Goal: Task Accomplishment & Management: Use online tool/utility

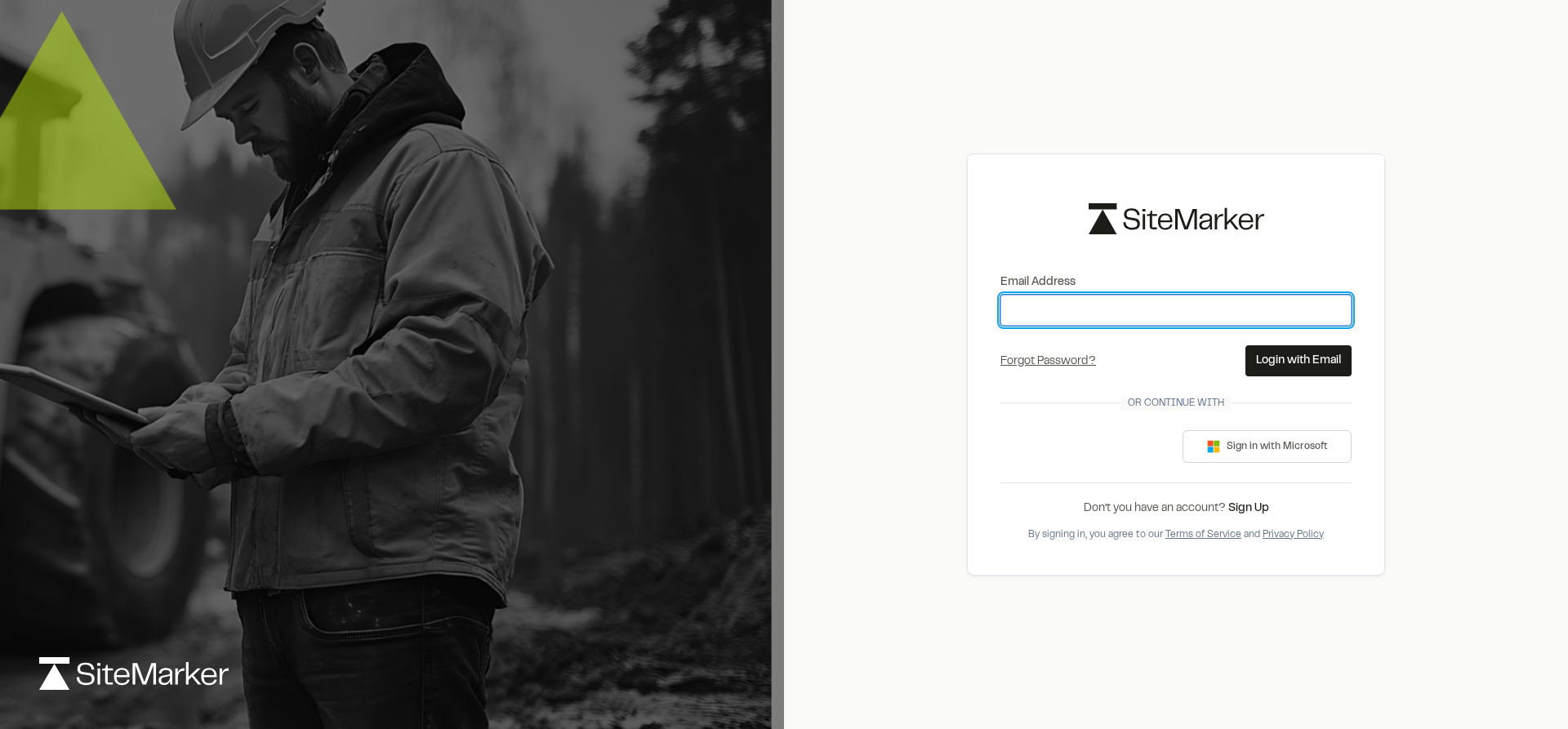
click at [1090, 309] on input "Email Address" at bounding box center [1176, 310] width 351 height 31
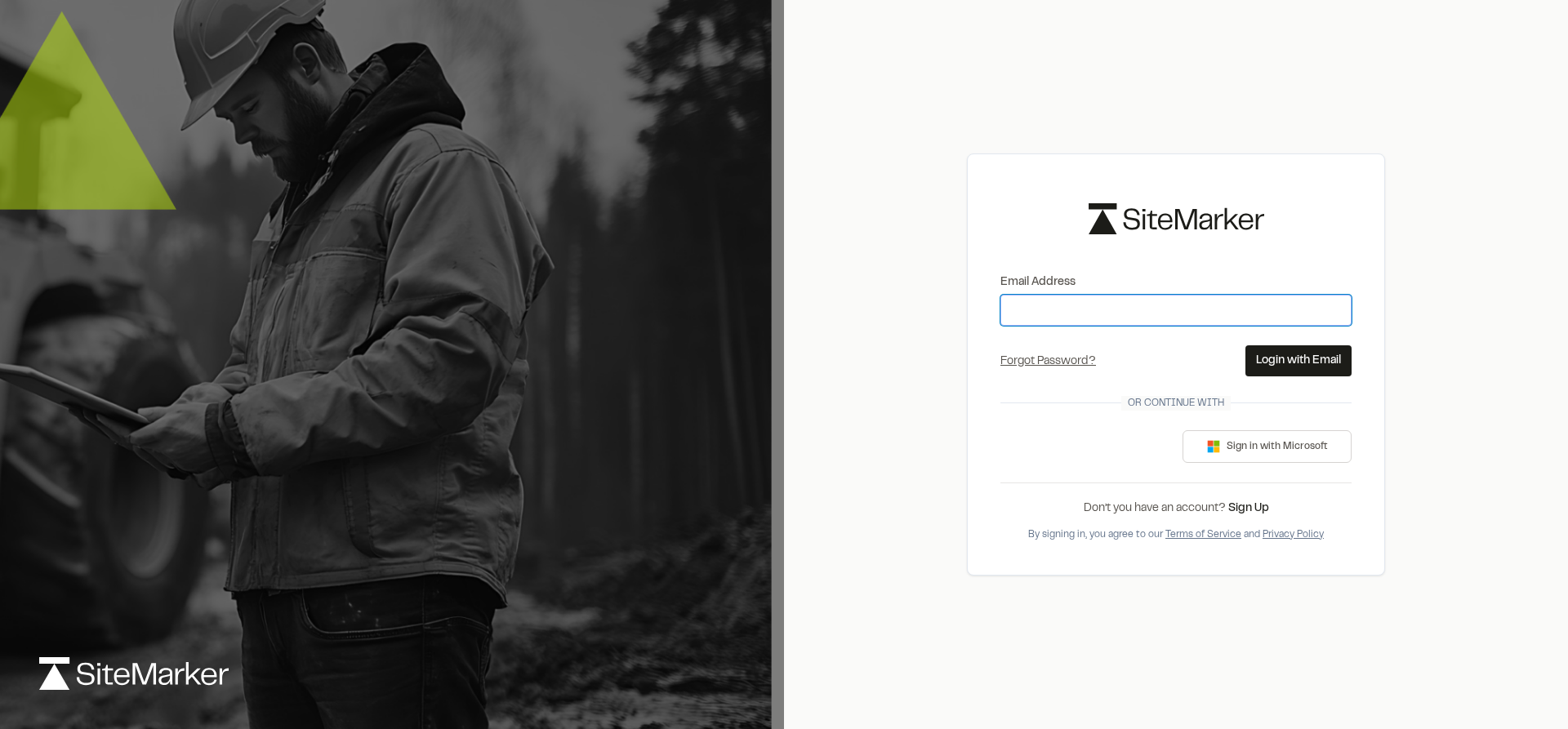
drag, startPoint x: 1090, startPoint y: 309, endPoint x: 1076, endPoint y: 309, distance: 14.0
click at [1076, 309] on input "Email Address" at bounding box center [1176, 310] width 351 height 31
type input "**********"
click at [1308, 360] on button "Login with Email" at bounding box center [1299, 361] width 106 height 31
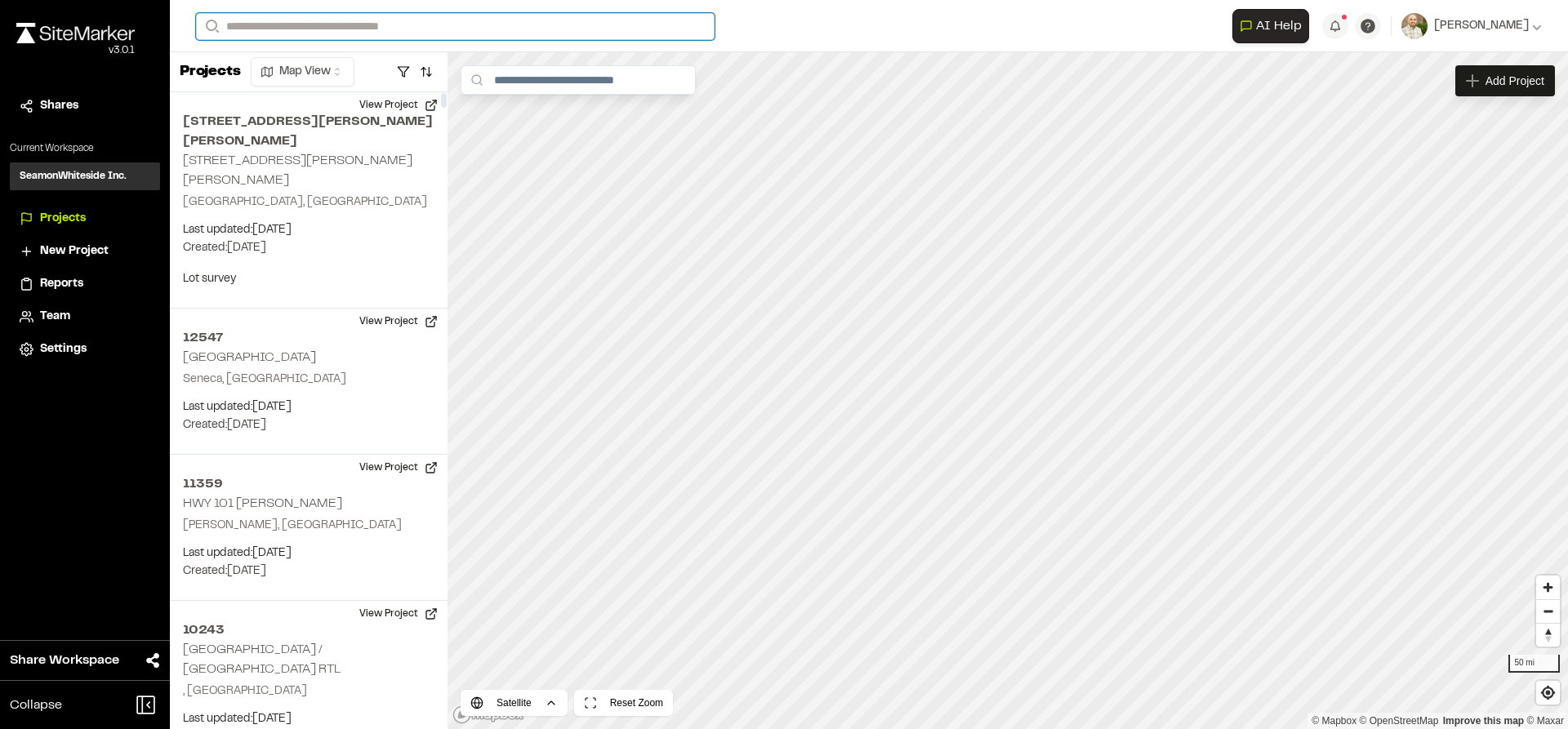
click at [339, 28] on input "Search" at bounding box center [455, 26] width 518 height 27
type input "*****"
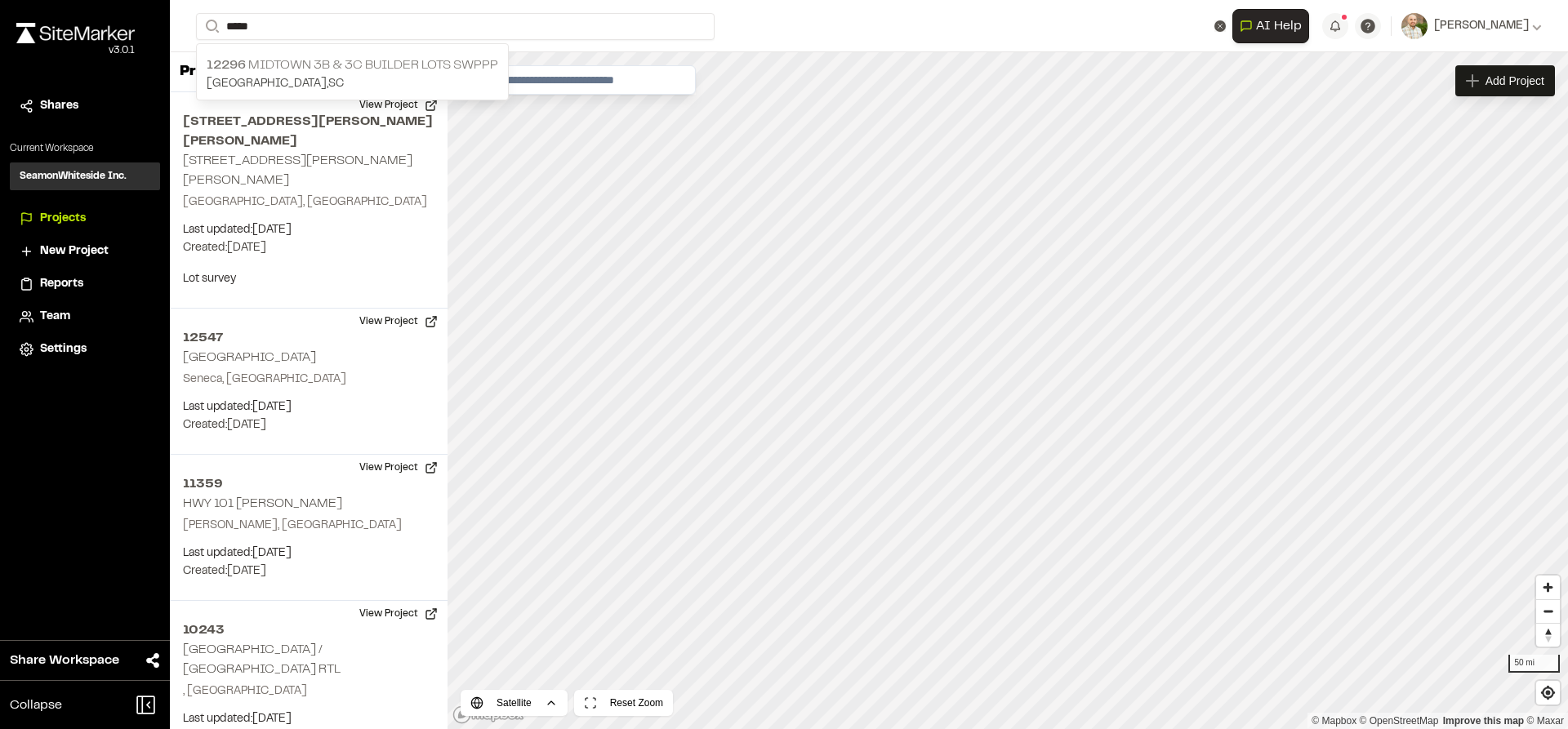
click at [384, 73] on p "12296 Midtown 3B & 3C Builder Lots SWPPP" at bounding box center [352, 65] width 292 height 19
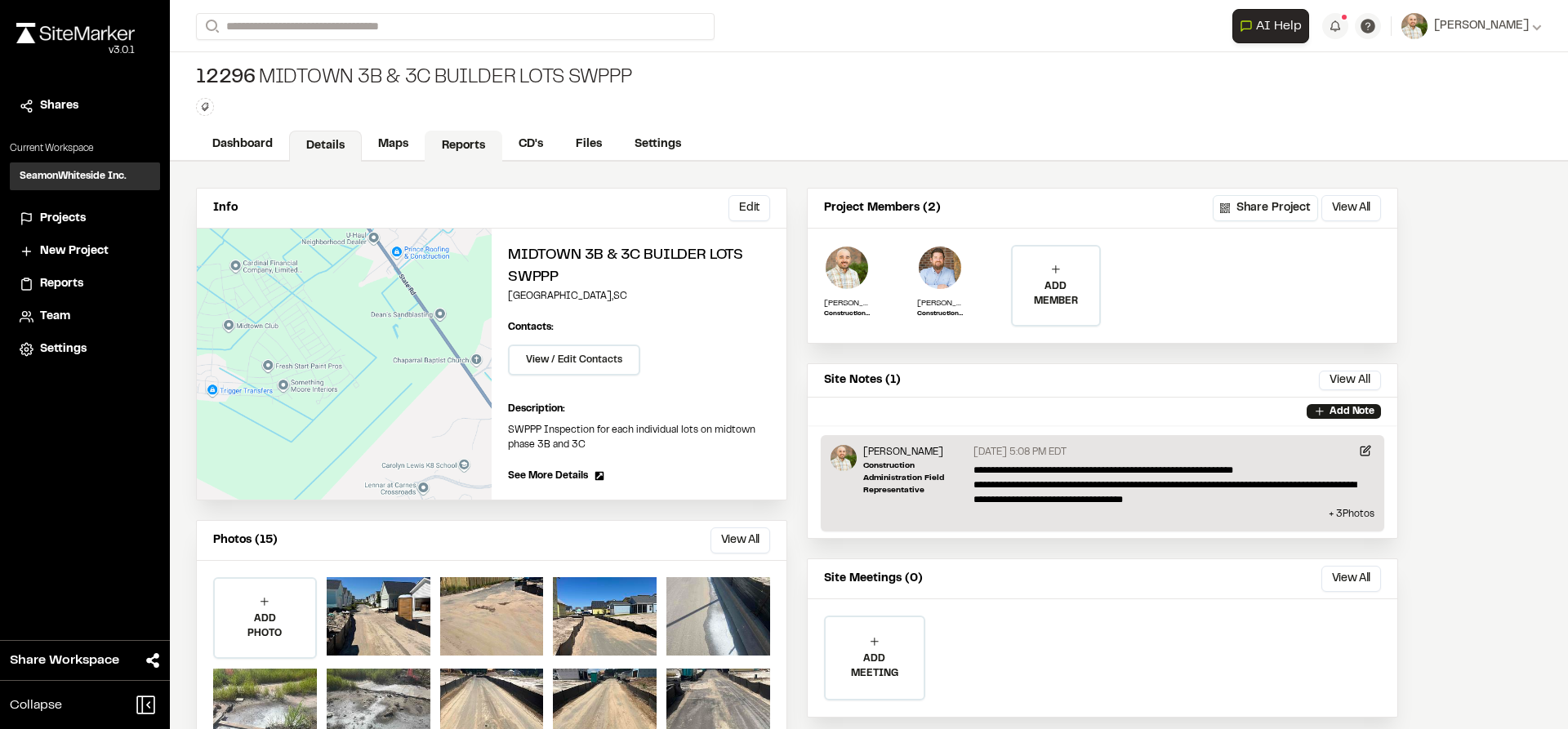
click at [459, 146] on link "Reports" at bounding box center [463, 146] width 78 height 31
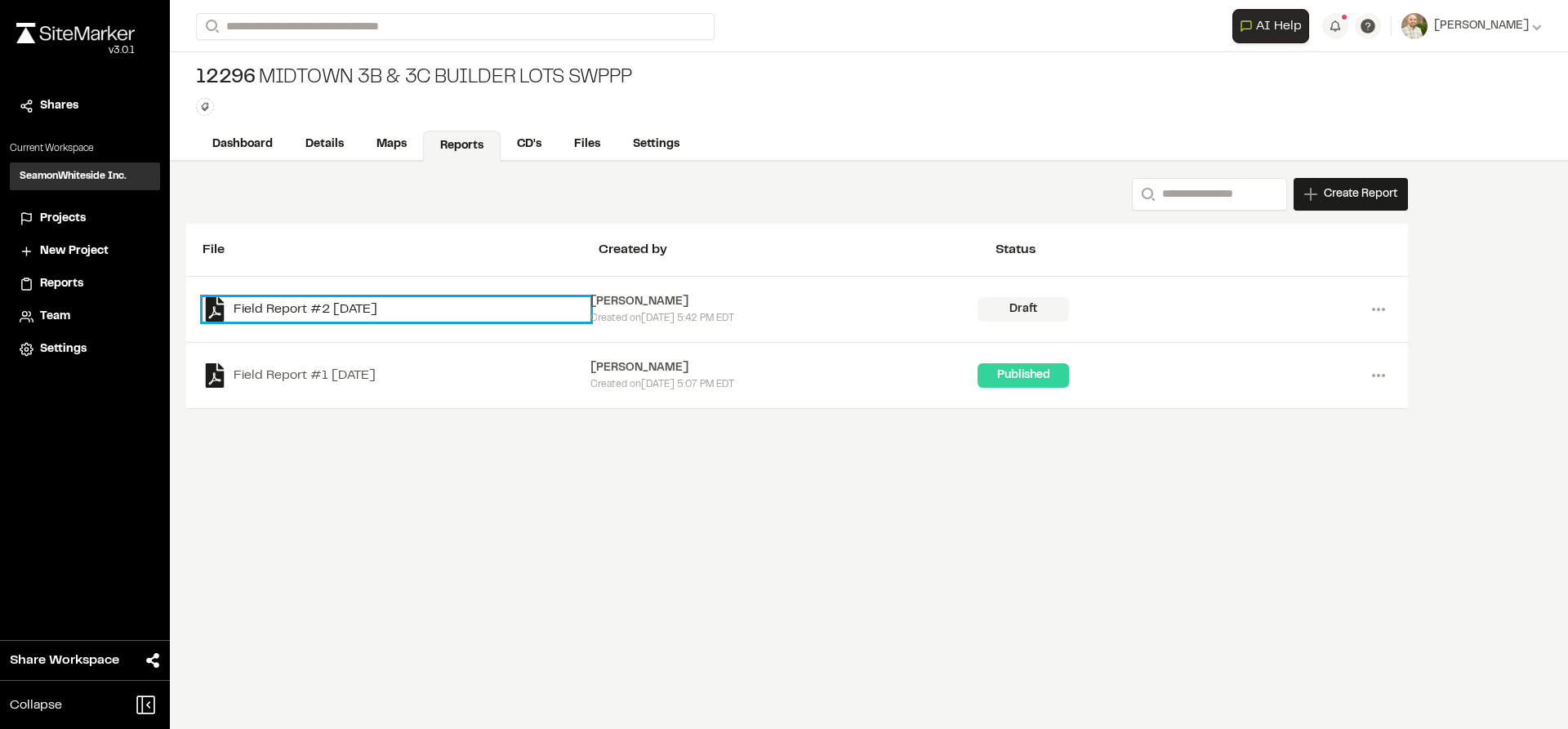
click at [340, 312] on link "Field Report #2 [DATE]" at bounding box center [396, 309] width 388 height 25
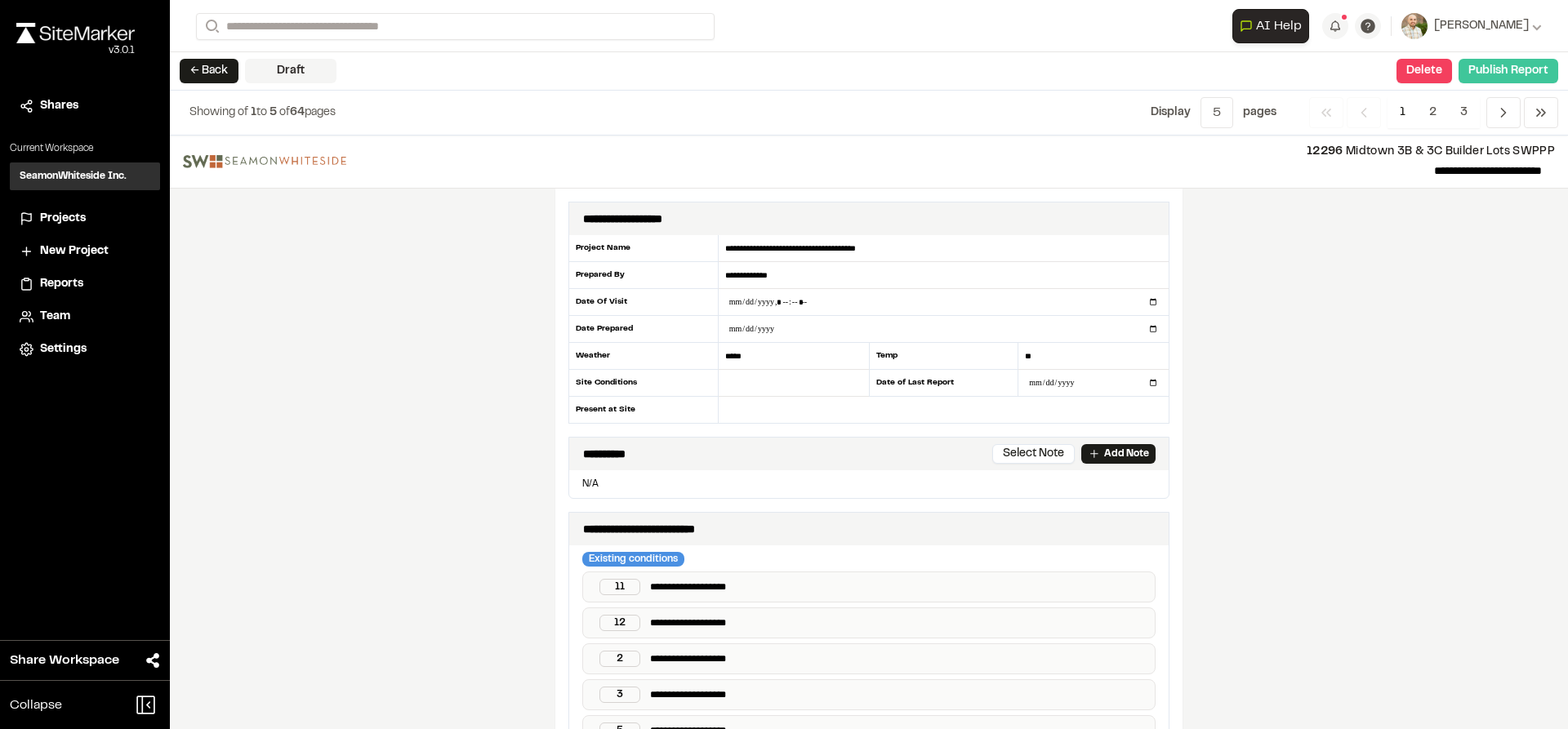
click at [1507, 70] on button "Publish Report" at bounding box center [1508, 71] width 100 height 25
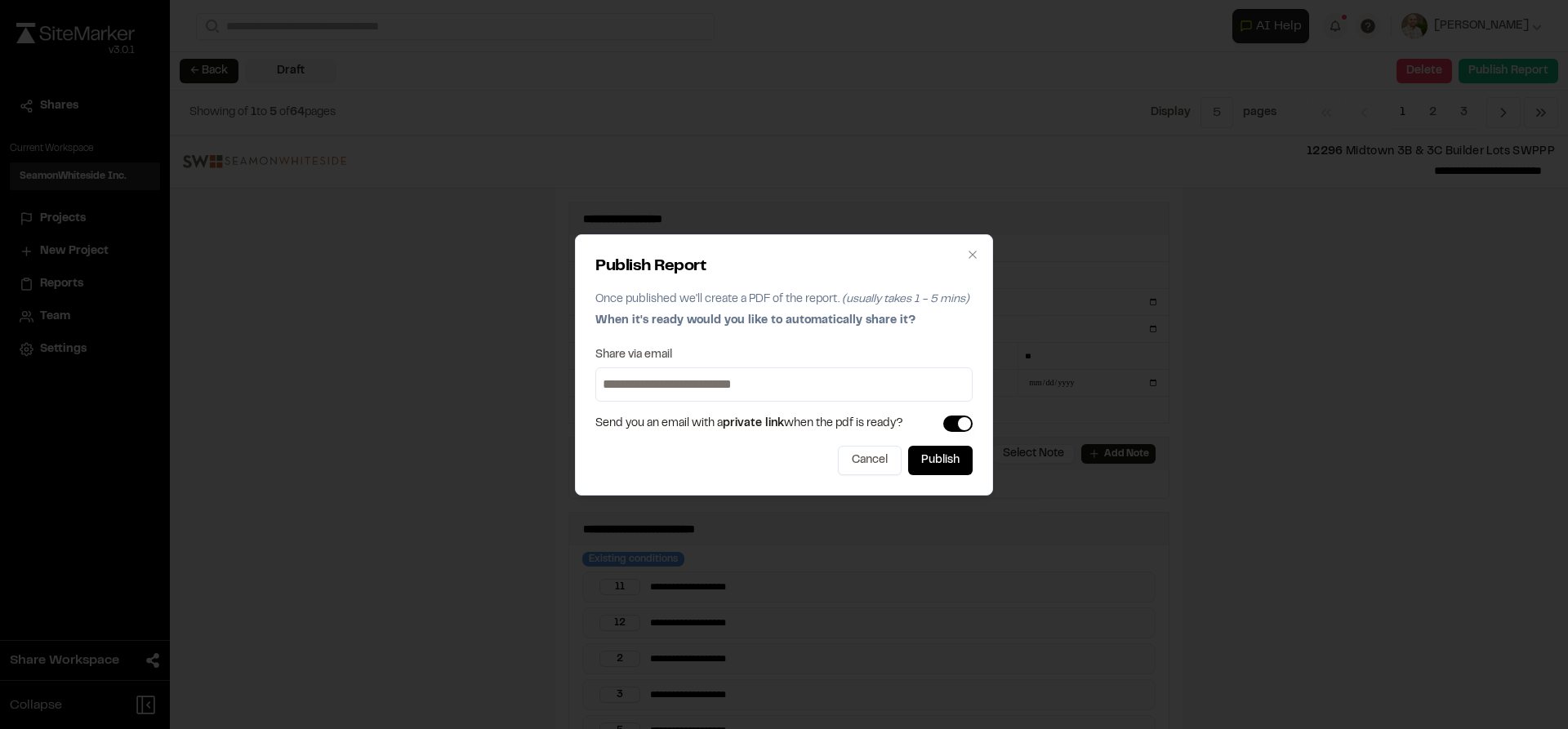
click at [774, 359] on div "Share via email" at bounding box center [784, 355] width 377 height 11
click at [894, 340] on div "Publish Report Once published we'll create a PDF of the report. (usually takes …" at bounding box center [784, 365] width 418 height 261
click at [957, 422] on button "button" at bounding box center [958, 424] width 29 height 17
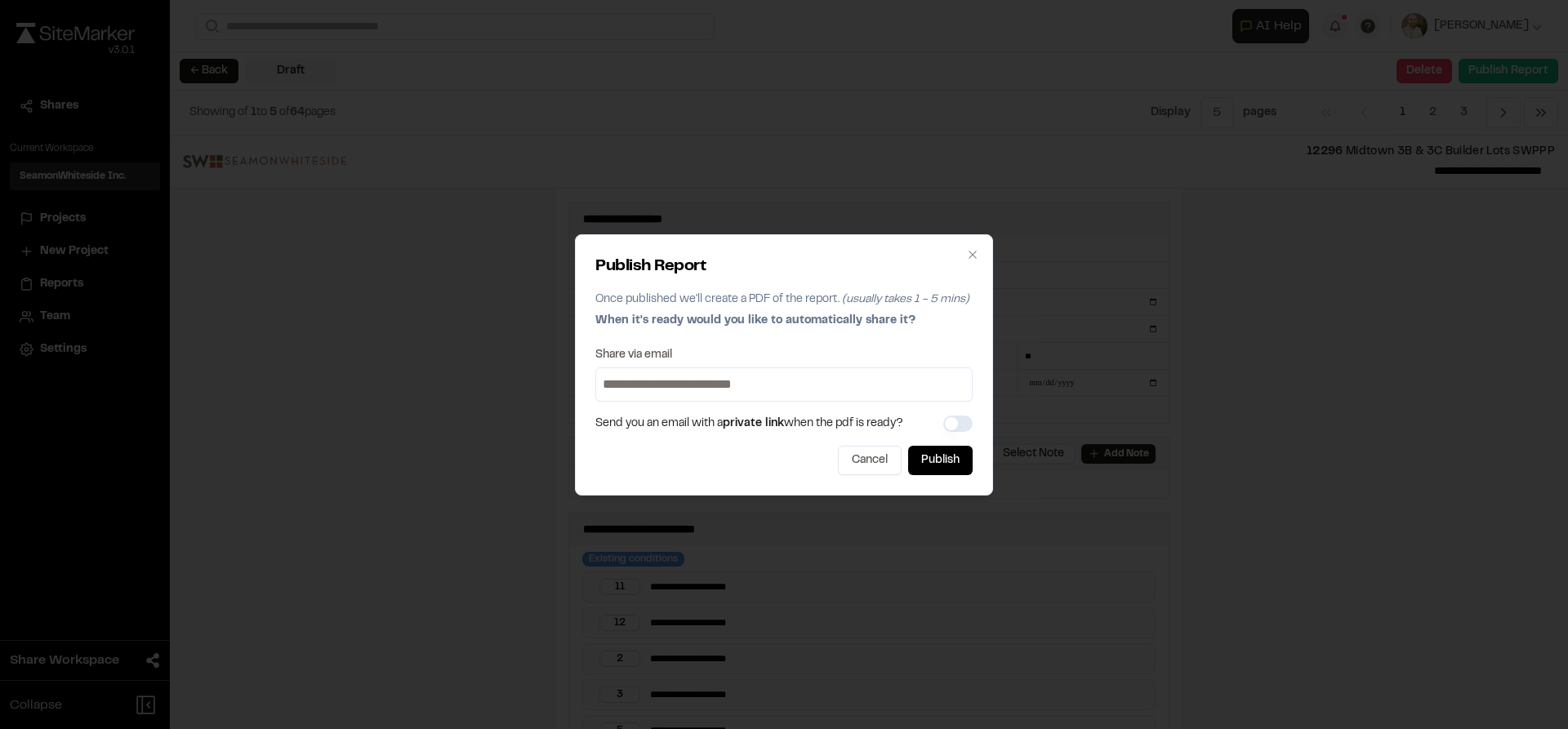
click at [957, 422] on button "button" at bounding box center [958, 424] width 29 height 17
click at [1279, 242] on div "Publish Report Once published we'll create a PDF of the report. (usually takes …" at bounding box center [784, 364] width 1568 height 729
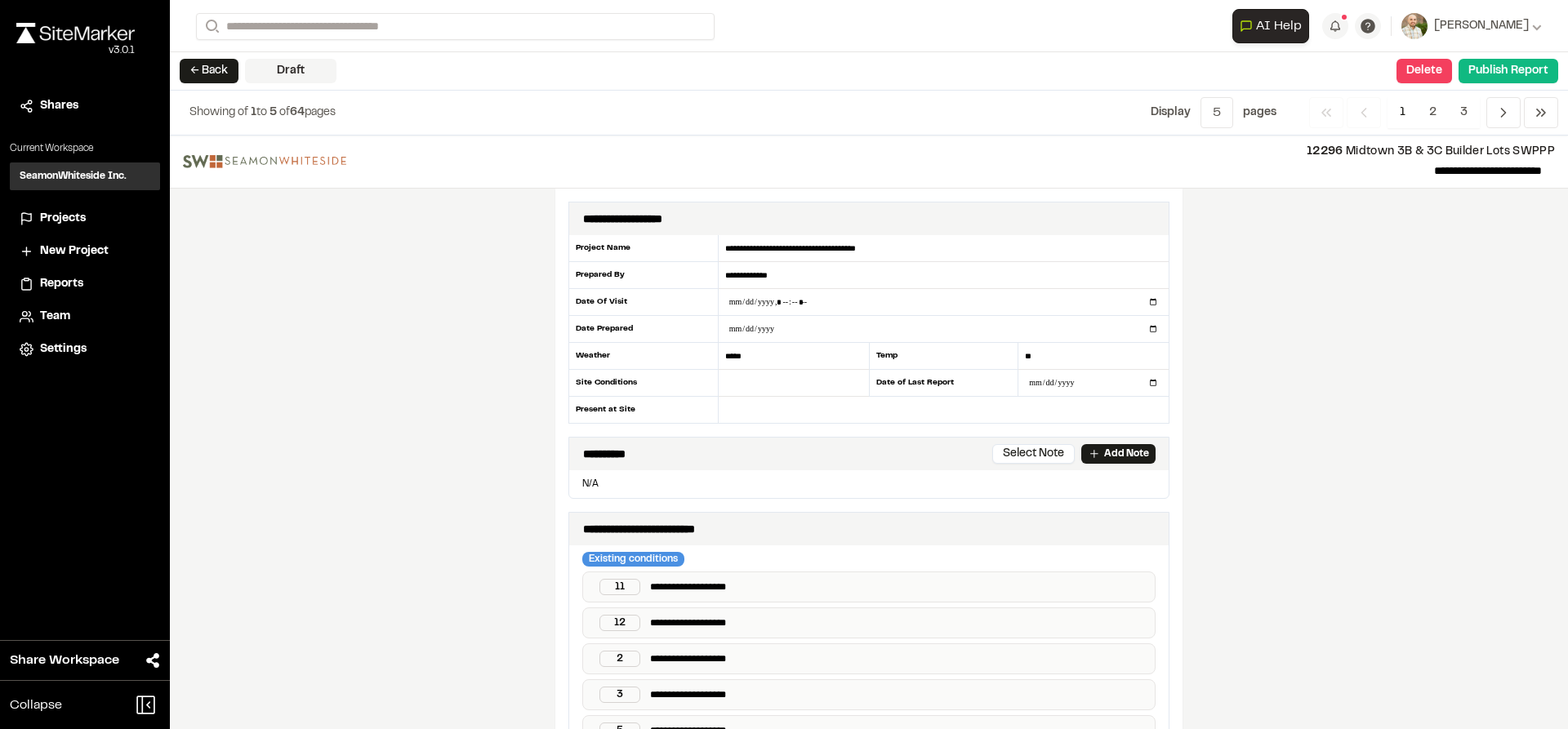
click at [115, 34] on img at bounding box center [75, 33] width 118 height 20
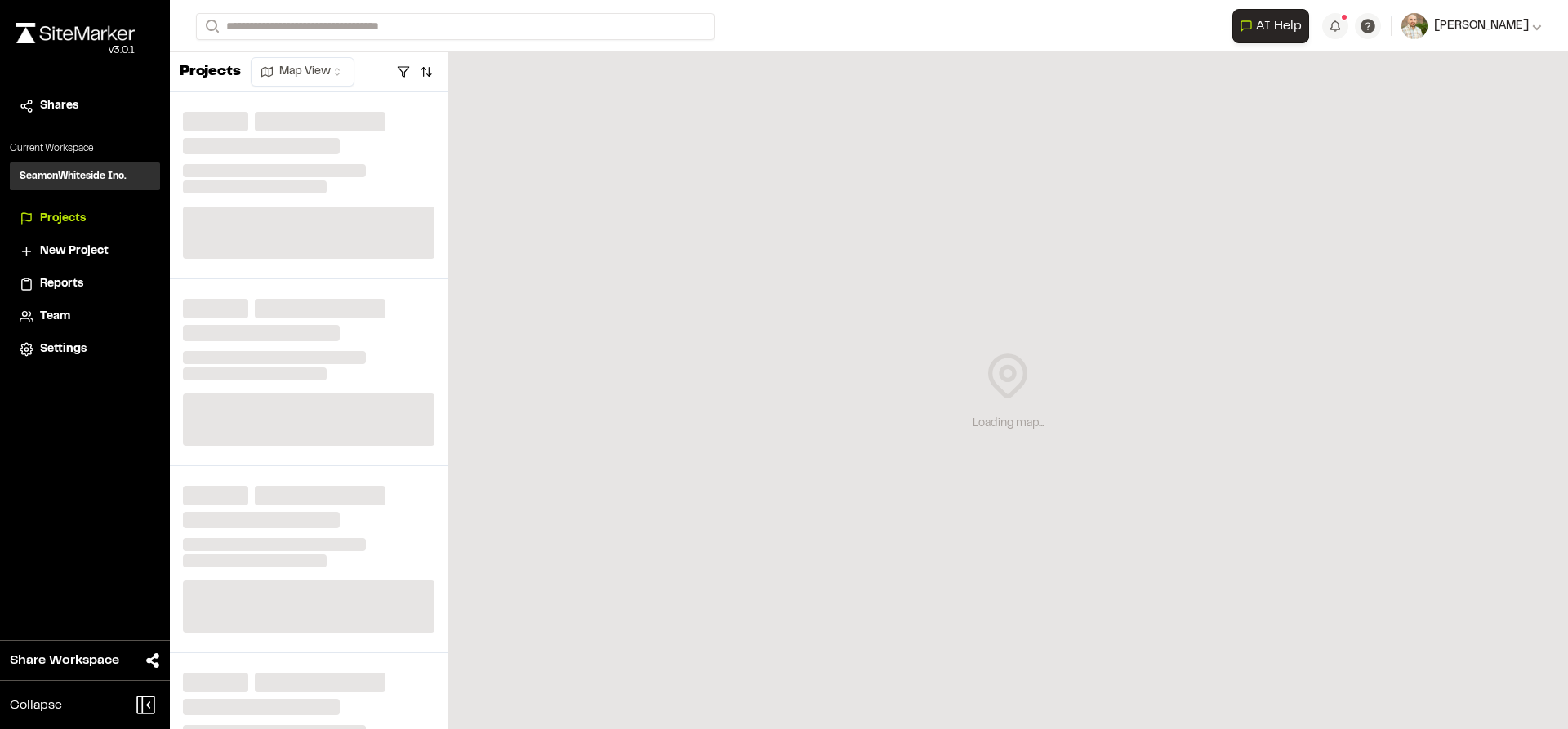
click at [1517, 24] on span "[PERSON_NAME]" at bounding box center [1481, 27] width 95 height 18
click at [1536, 22] on icon at bounding box center [1537, 26] width 10 height 10
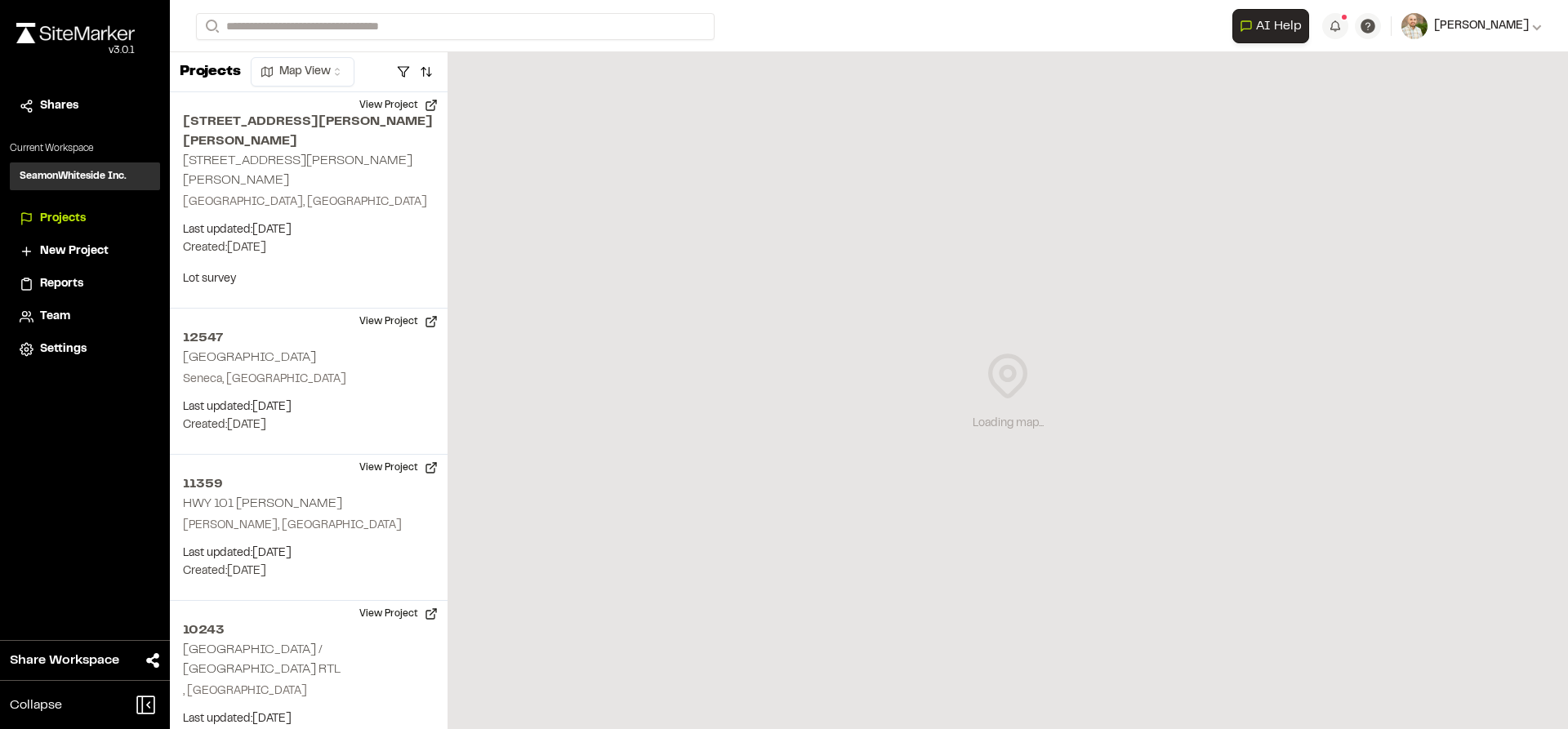
click at [1529, 23] on div "[PERSON_NAME]" at bounding box center [1485, 27] width 115 height 18
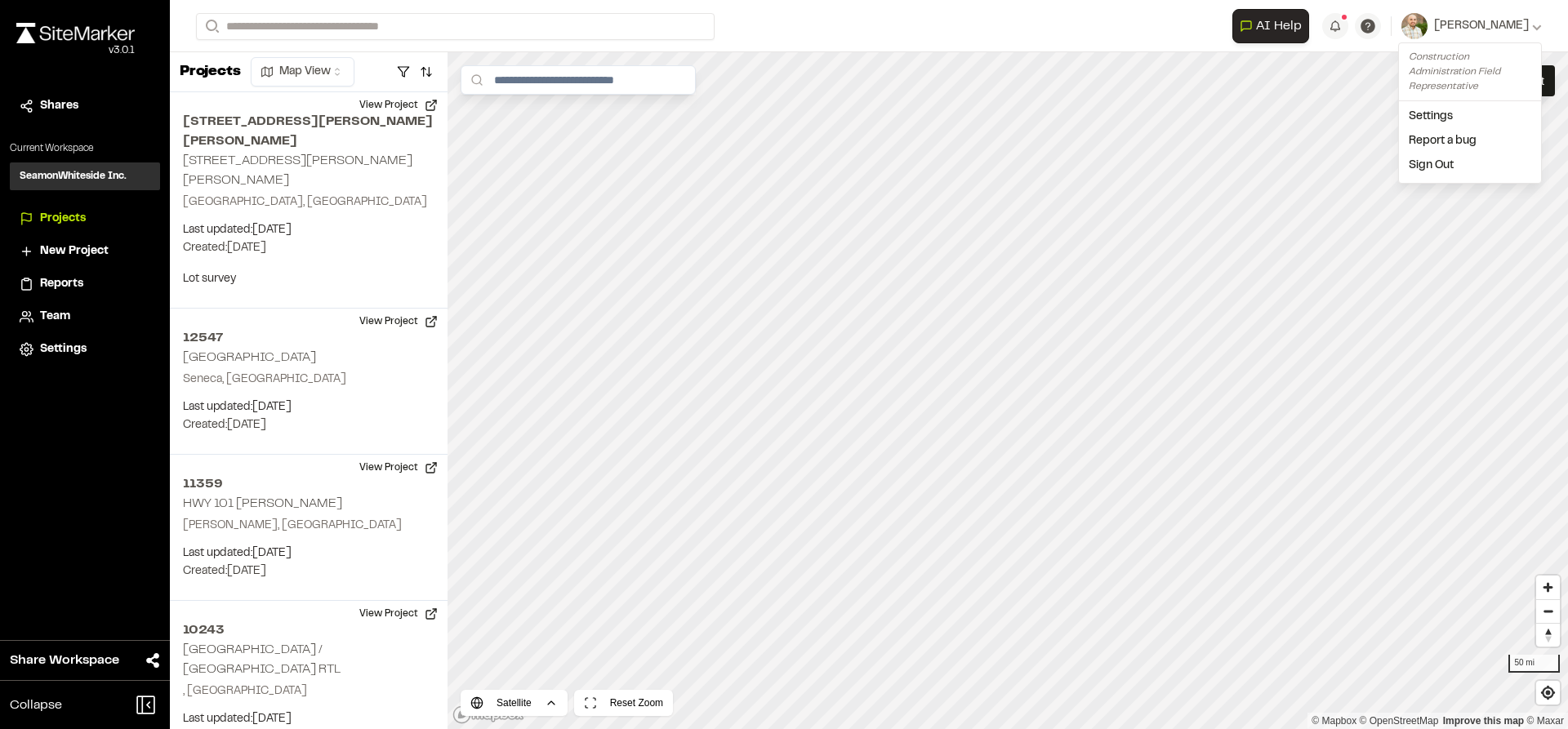
click at [1434, 165] on link "Sign Out" at bounding box center [1470, 165] width 142 height 25
